Goal: Use online tool/utility

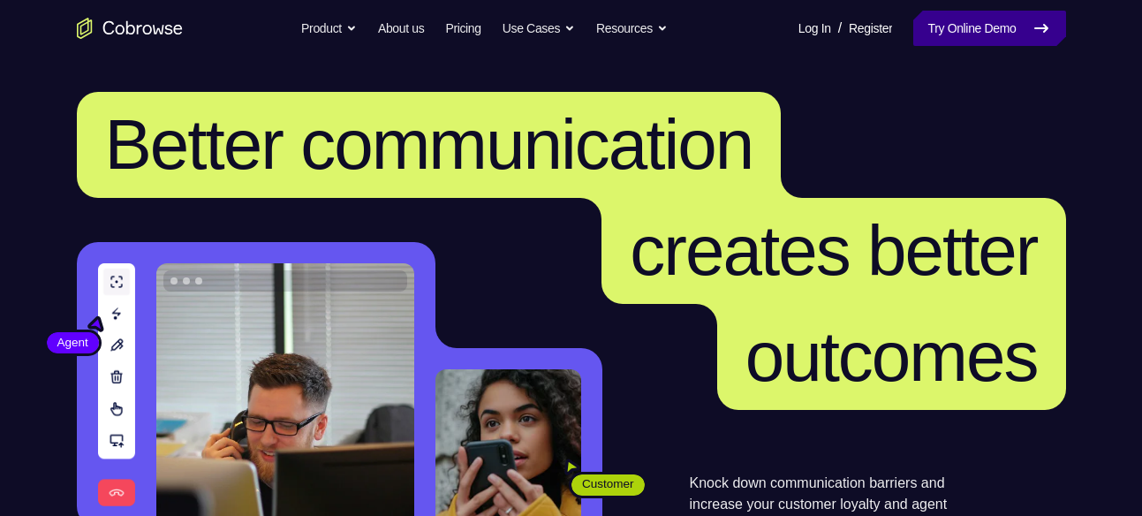
click at [1049, 14] on link "Try Online Demo" at bounding box center [989, 28] width 152 height 35
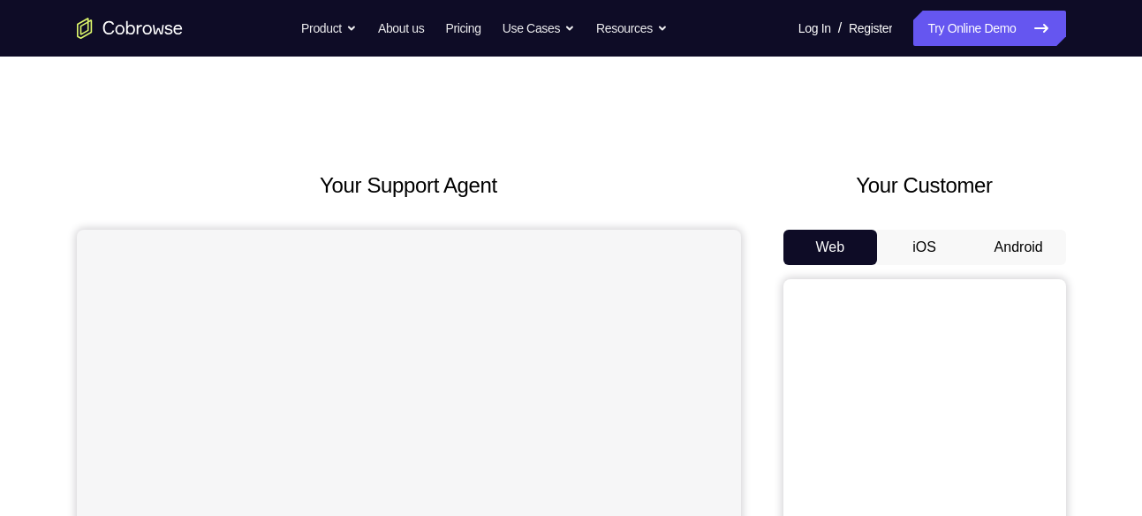
click at [1014, 233] on button "Android" at bounding box center [1018, 247] width 94 height 35
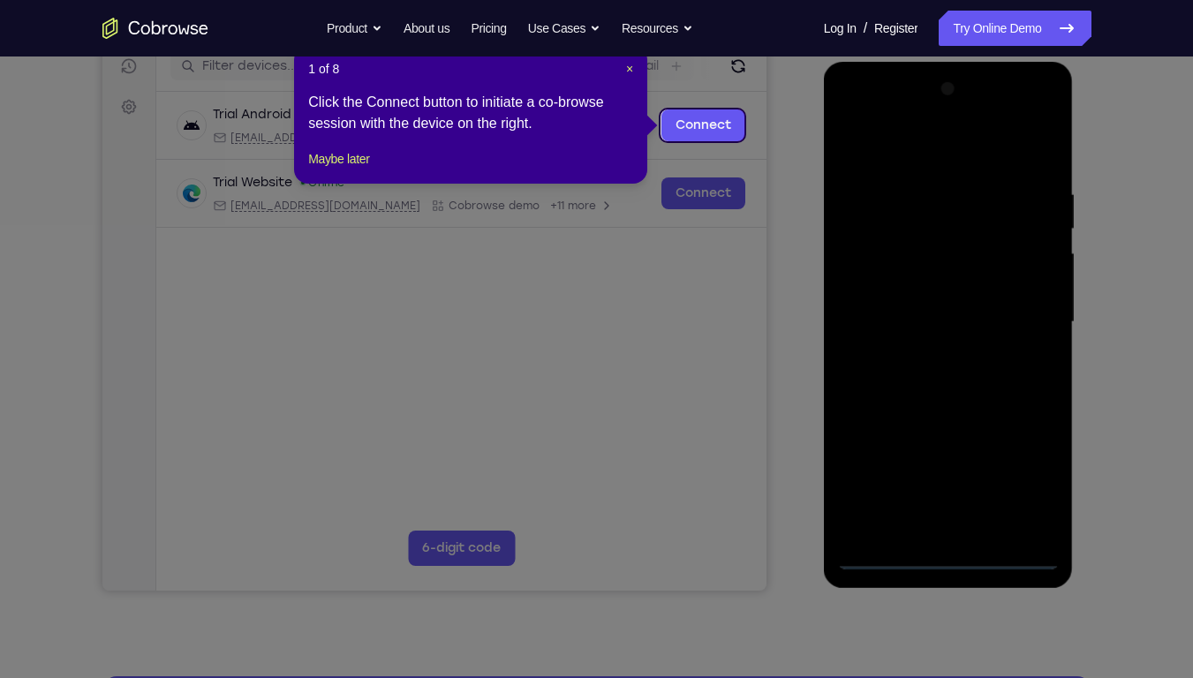
scroll to position [232, 0]
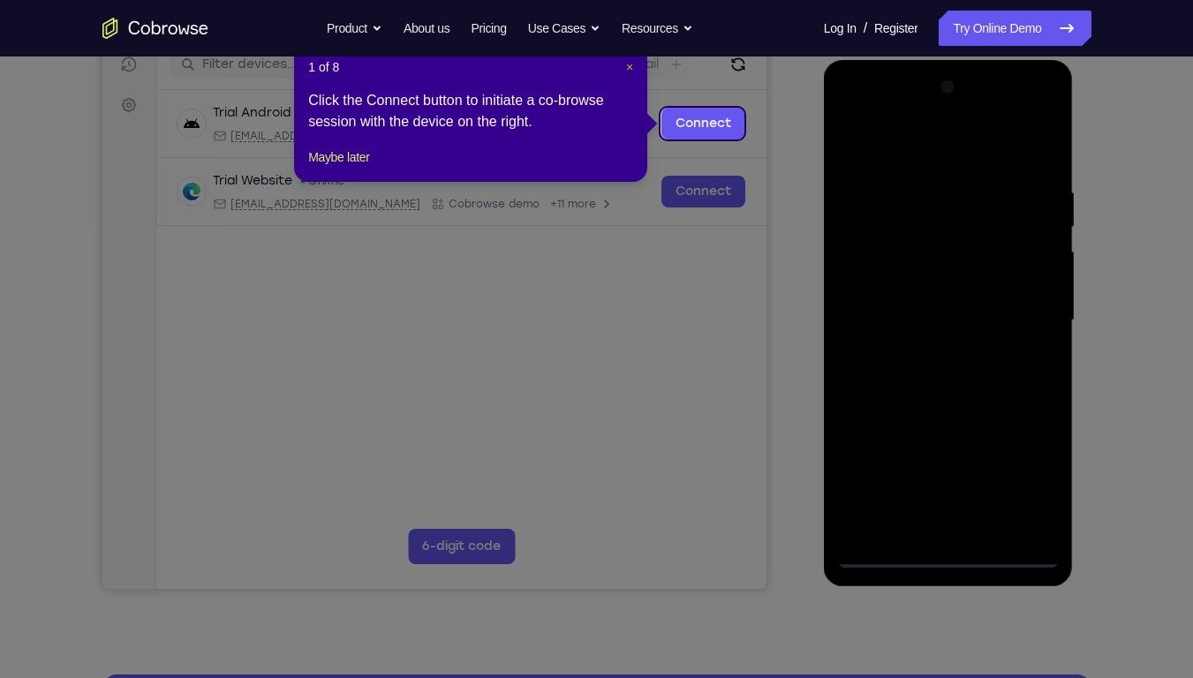
click at [631, 65] on span "×" at bounding box center [629, 67] width 7 height 14
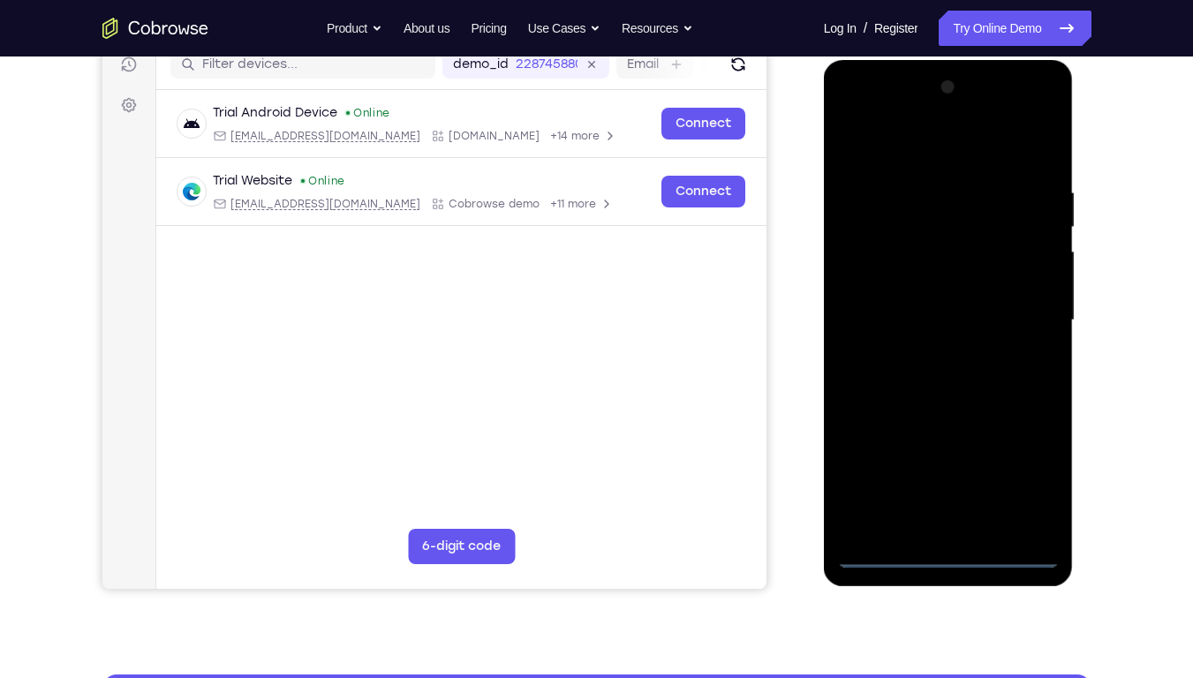
click at [949, 515] on div at bounding box center [948, 320] width 223 height 495
click at [1024, 477] on div at bounding box center [948, 320] width 223 height 495
click at [880, 152] on div at bounding box center [948, 320] width 223 height 495
click at [1025, 311] on div at bounding box center [948, 320] width 223 height 495
click at [934, 348] on div at bounding box center [948, 320] width 223 height 495
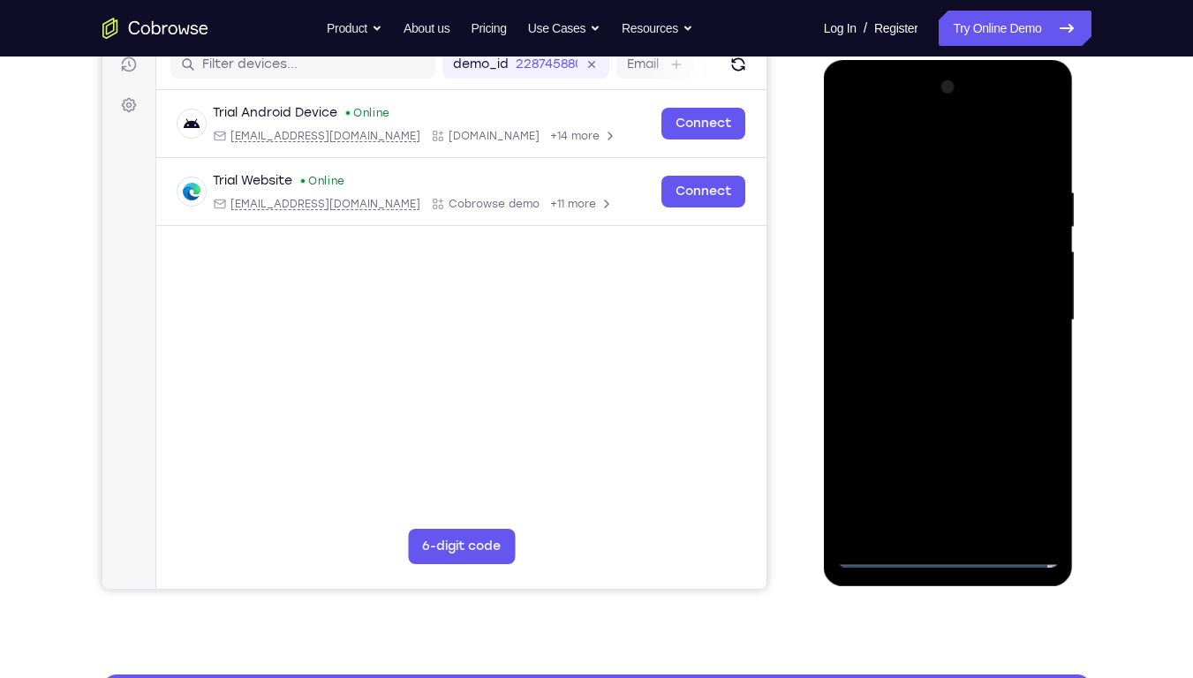
click at [935, 298] on div at bounding box center [948, 320] width 223 height 495
click at [937, 284] on div at bounding box center [948, 320] width 223 height 495
click at [942, 320] on div at bounding box center [948, 320] width 223 height 495
click at [943, 382] on div at bounding box center [948, 320] width 223 height 495
click at [943, 369] on div at bounding box center [948, 320] width 223 height 495
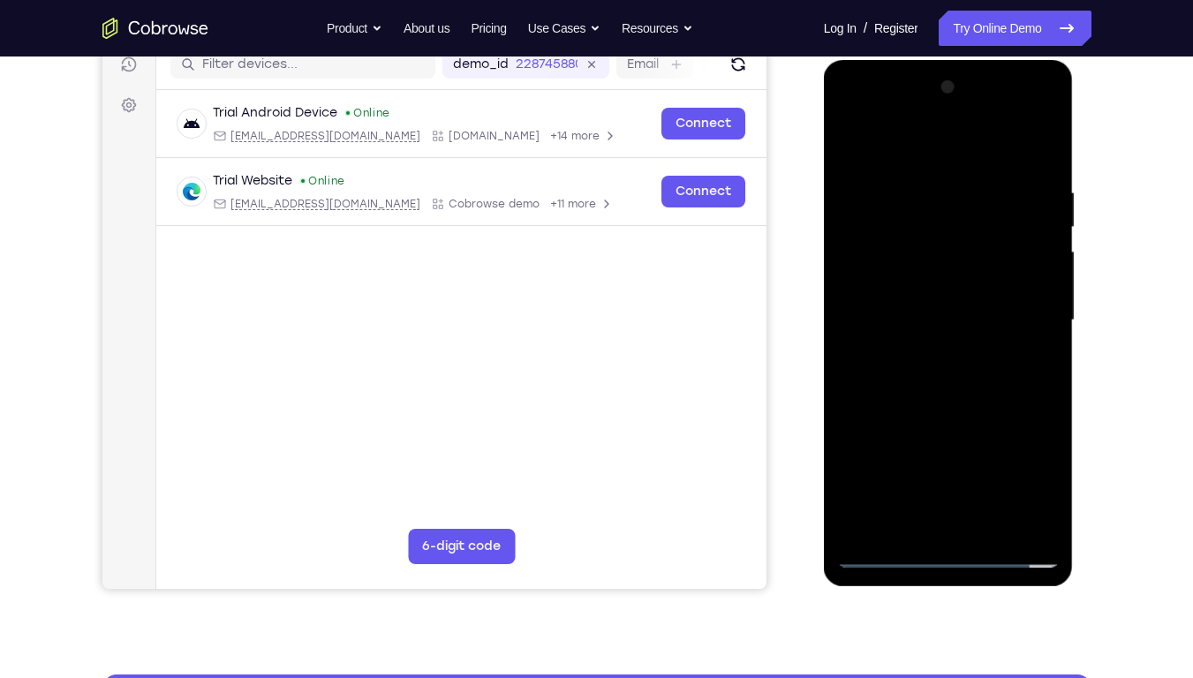
click at [947, 377] on div at bounding box center [948, 320] width 223 height 495
click at [952, 311] on div at bounding box center [948, 320] width 223 height 495
click at [920, 371] on div at bounding box center [948, 320] width 223 height 495
click at [921, 375] on div at bounding box center [948, 320] width 223 height 495
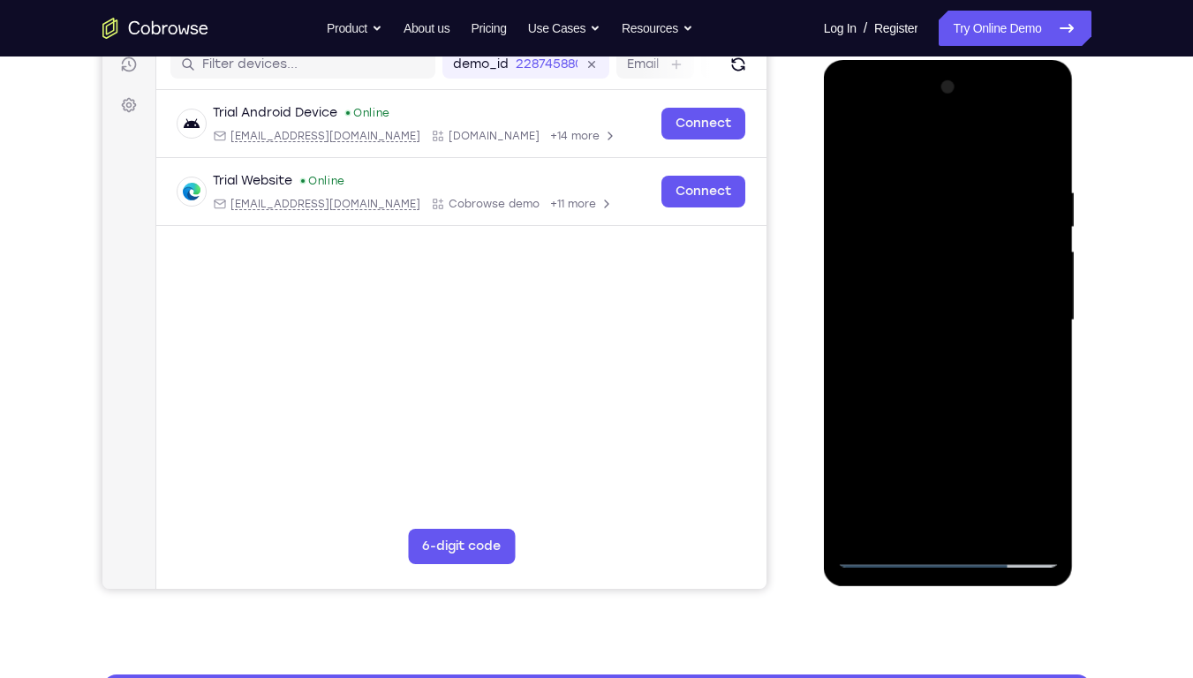
click at [928, 377] on div at bounding box center [948, 320] width 223 height 495
click at [1017, 112] on div at bounding box center [948, 320] width 223 height 495
click at [848, 105] on div at bounding box center [948, 320] width 223 height 495
click at [873, 260] on div at bounding box center [948, 320] width 223 height 495
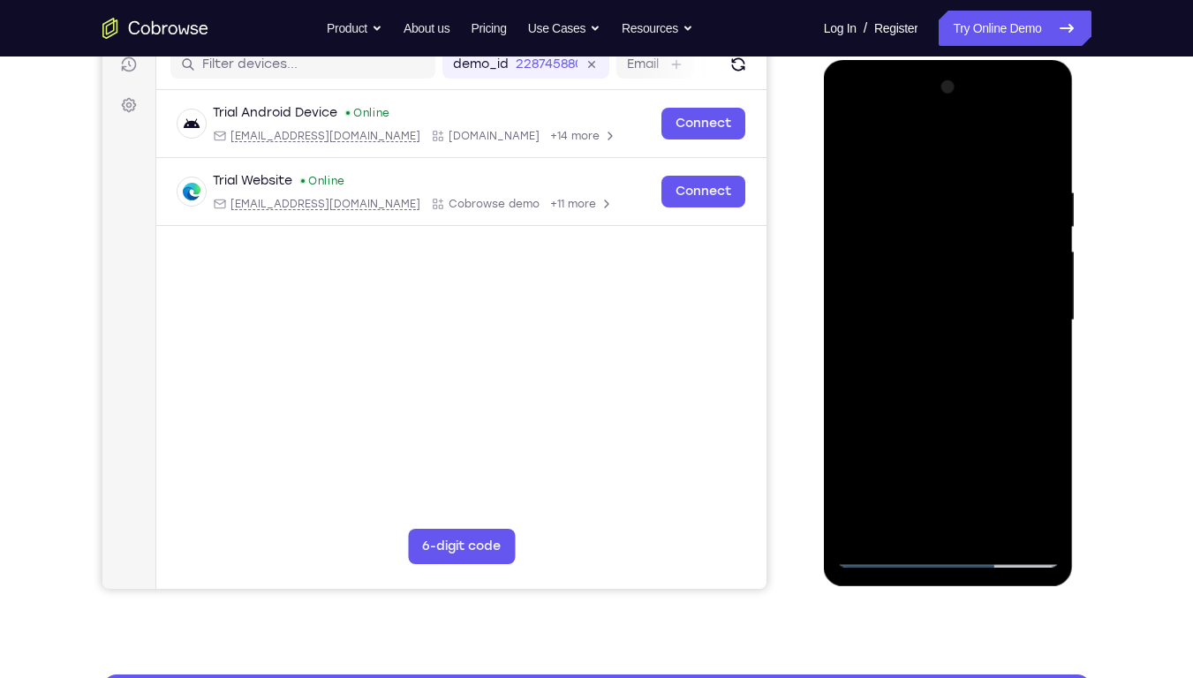
click at [1039, 174] on div at bounding box center [948, 320] width 223 height 495
click at [916, 170] on div at bounding box center [948, 320] width 223 height 495
click at [926, 187] on div at bounding box center [948, 320] width 223 height 495
click at [1019, 515] on div at bounding box center [948, 320] width 223 height 495
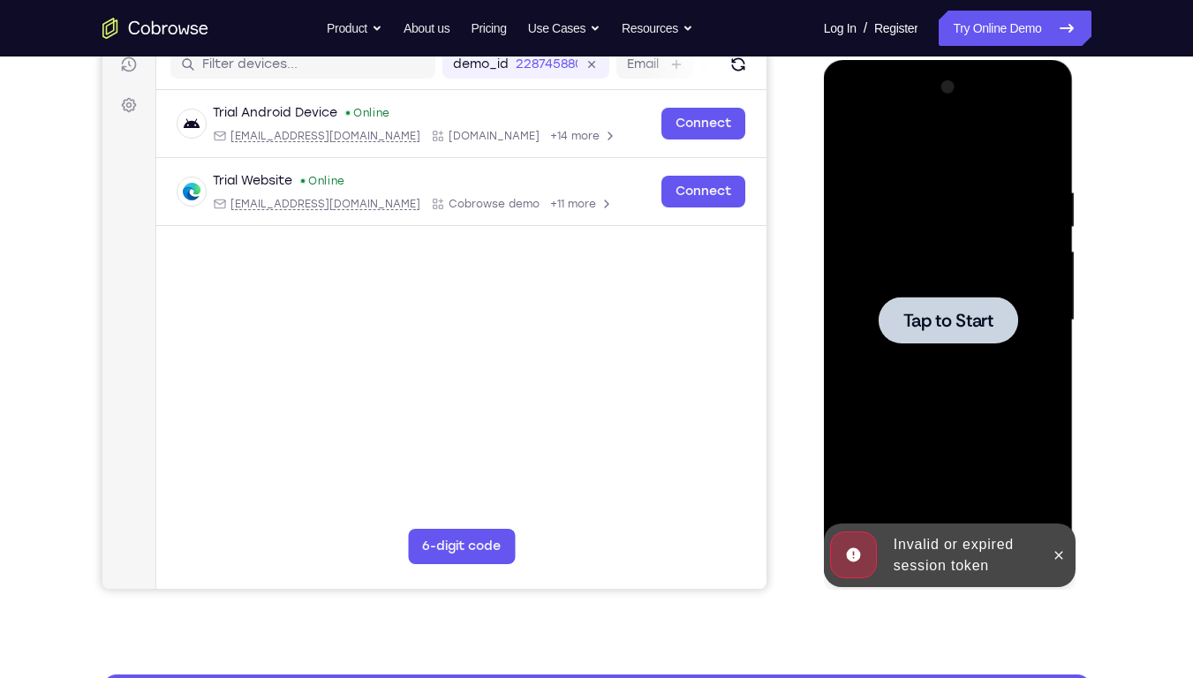
click at [941, 424] on div at bounding box center [948, 320] width 223 height 495
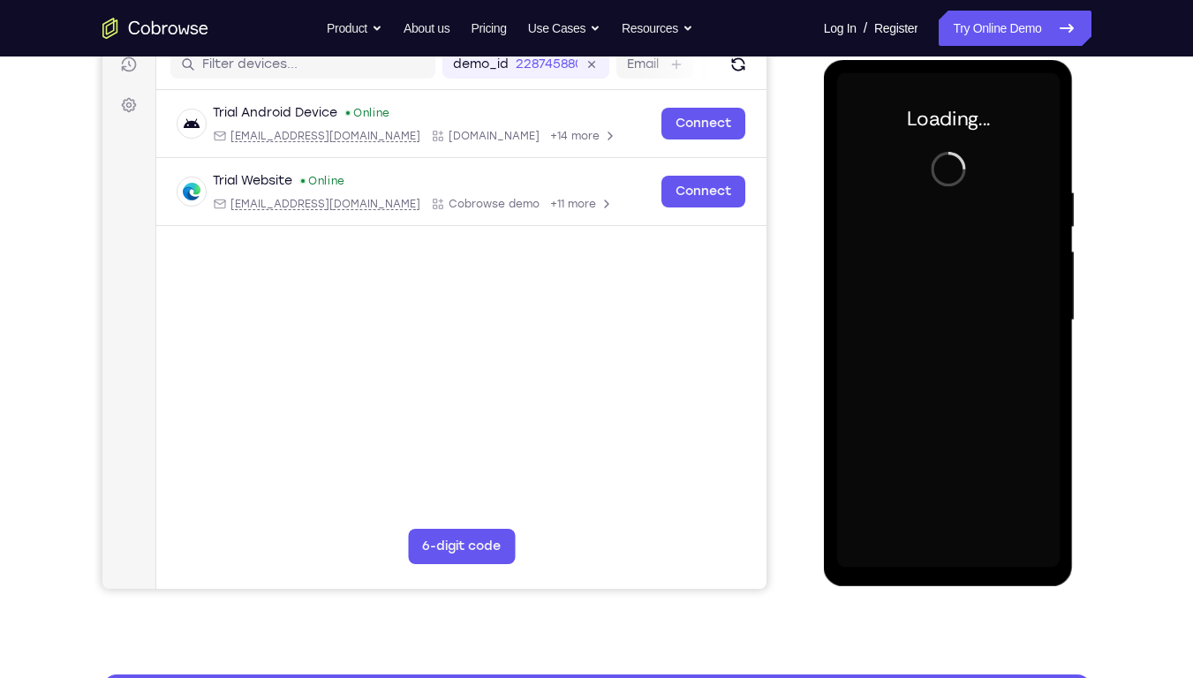
click at [998, 297] on div at bounding box center [948, 320] width 223 height 495
click at [940, 231] on div at bounding box center [948, 320] width 223 height 495
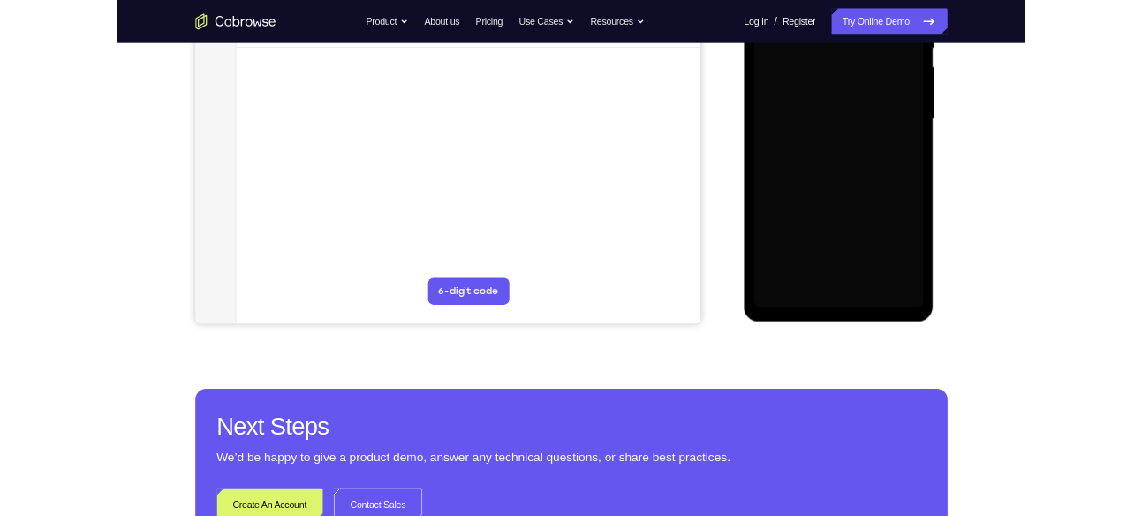
scroll to position [397, 0]
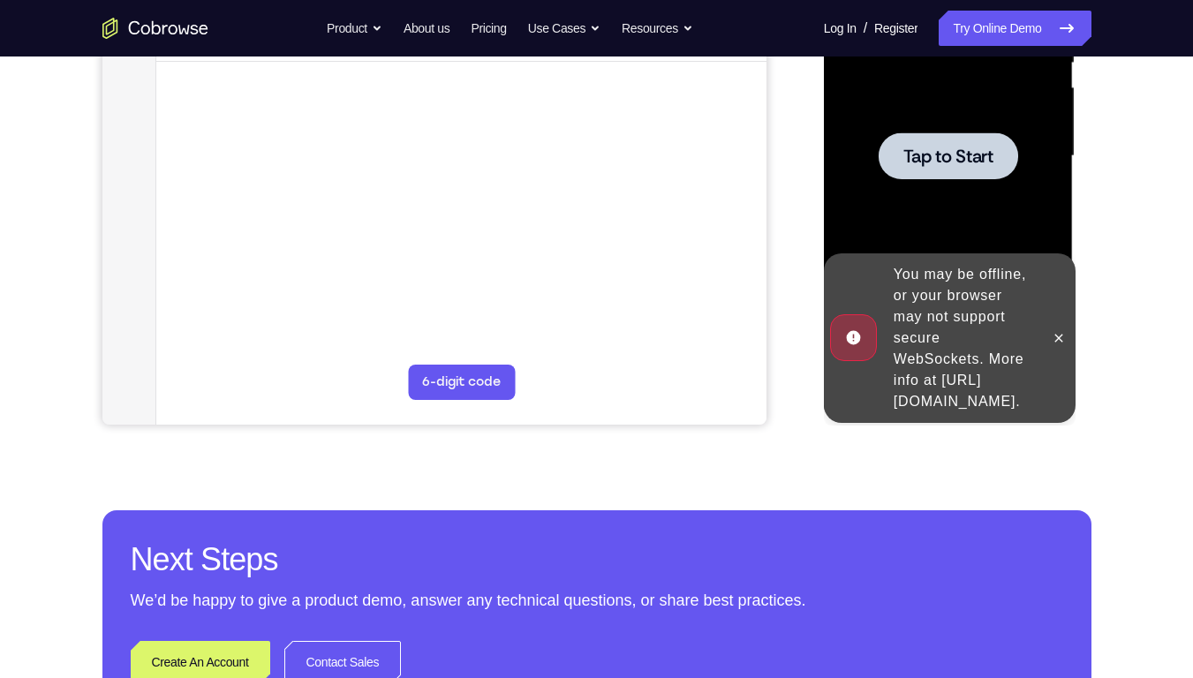
drag, startPoint x: 948, startPoint y: 8, endPoint x: 948, endPoint y: 172, distance: 164.3
click at [948, 172] on div at bounding box center [949, 155] width 140 height 47
click at [1064, 331] on icon at bounding box center [1059, 338] width 14 height 14
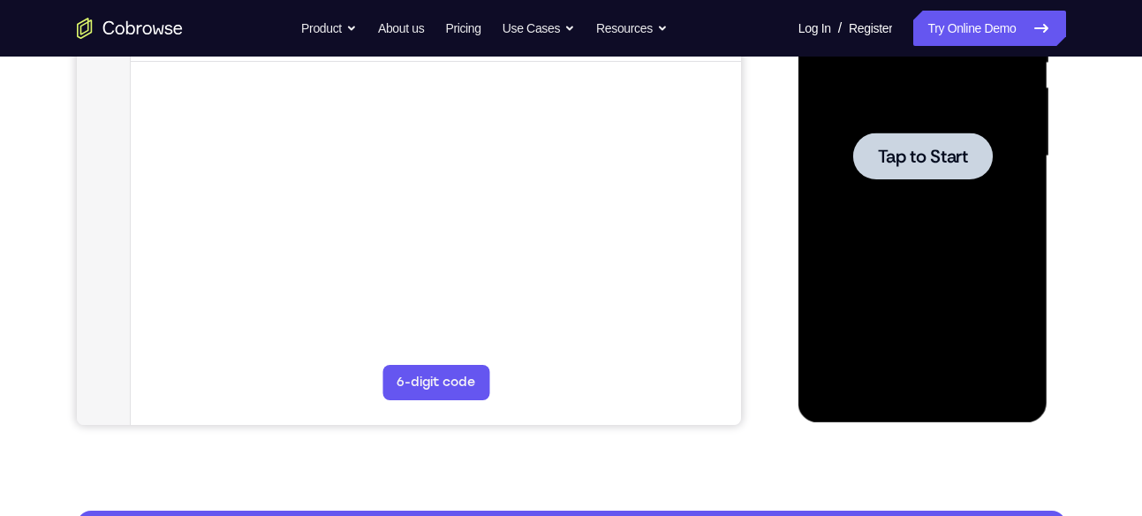
click at [966, 184] on div at bounding box center [923, 156] width 223 height 495
click at [956, 207] on div at bounding box center [923, 156] width 223 height 495
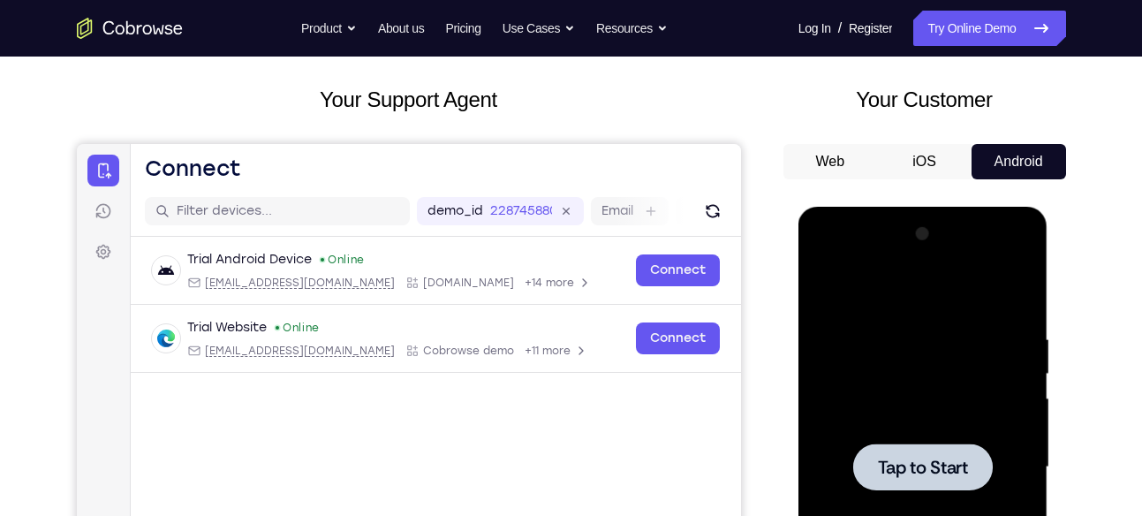
scroll to position [85, 0]
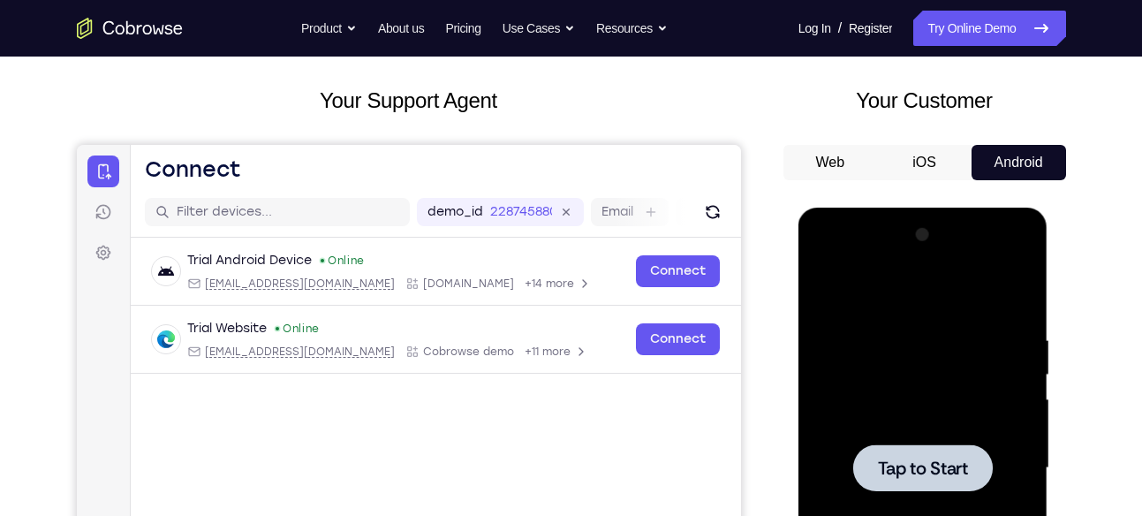
click at [940, 403] on div at bounding box center [923, 468] width 223 height 495
click at [875, 386] on div at bounding box center [923, 468] width 223 height 495
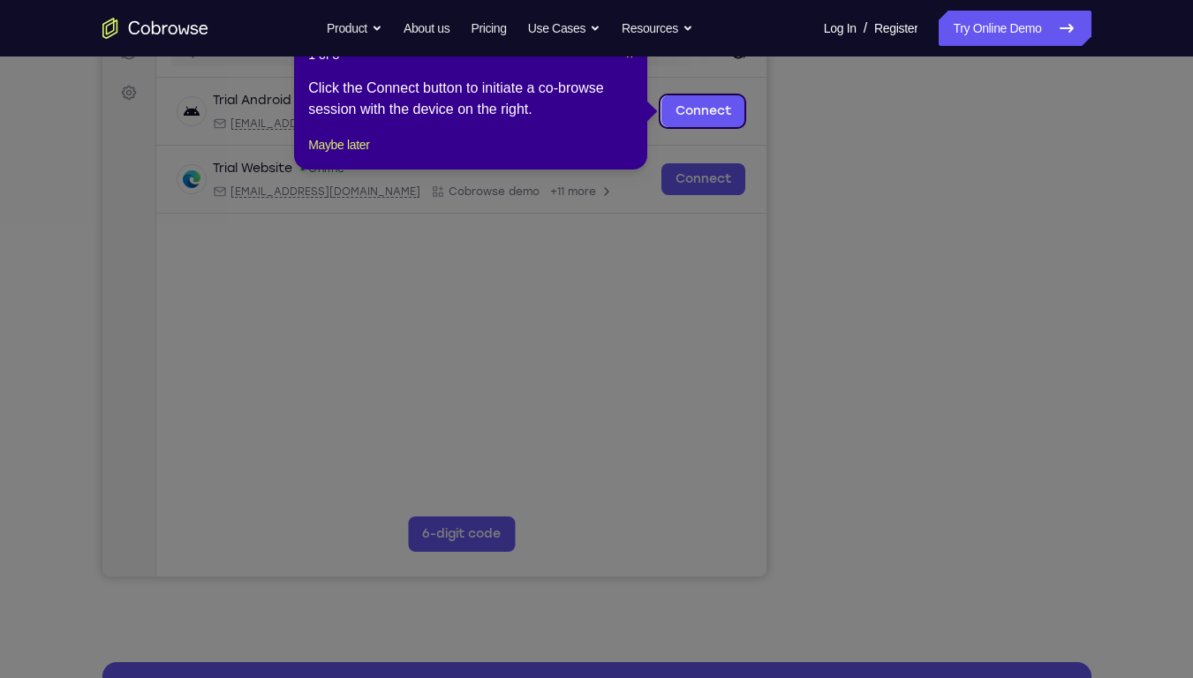
click at [955, 543] on icon at bounding box center [603, 339] width 1206 height 678
click at [630, 57] on span "×" at bounding box center [629, 55] width 7 height 14
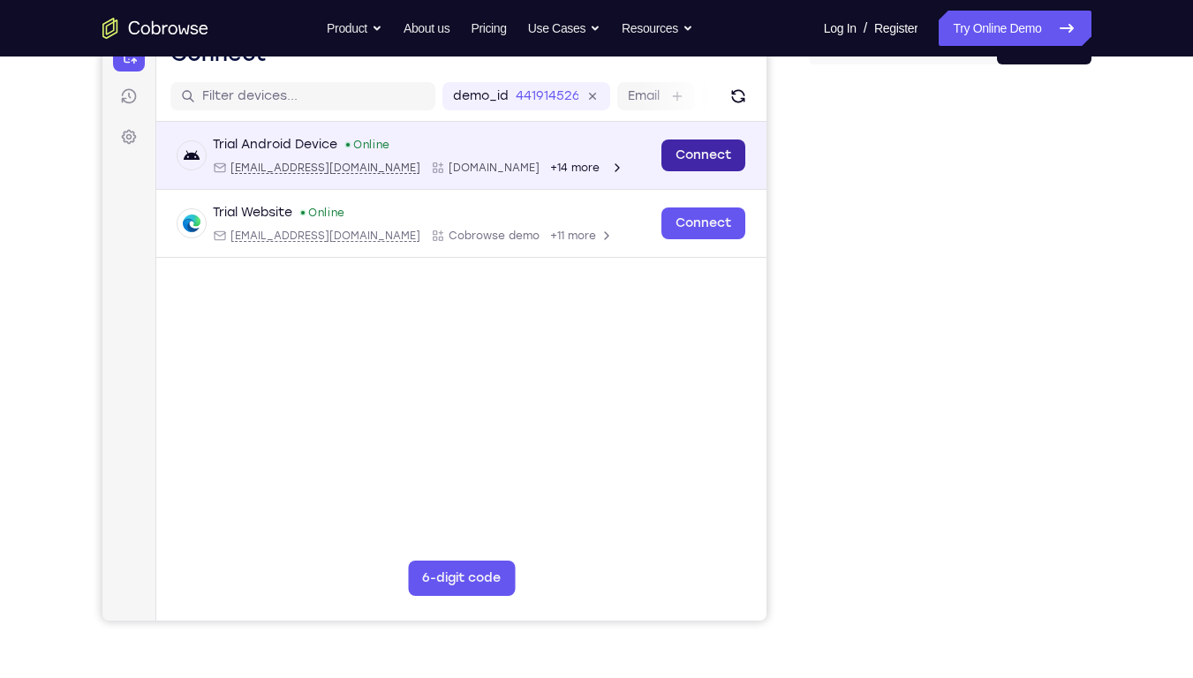
scroll to position [195, 0]
